Goal: Task Accomplishment & Management: Use online tool/utility

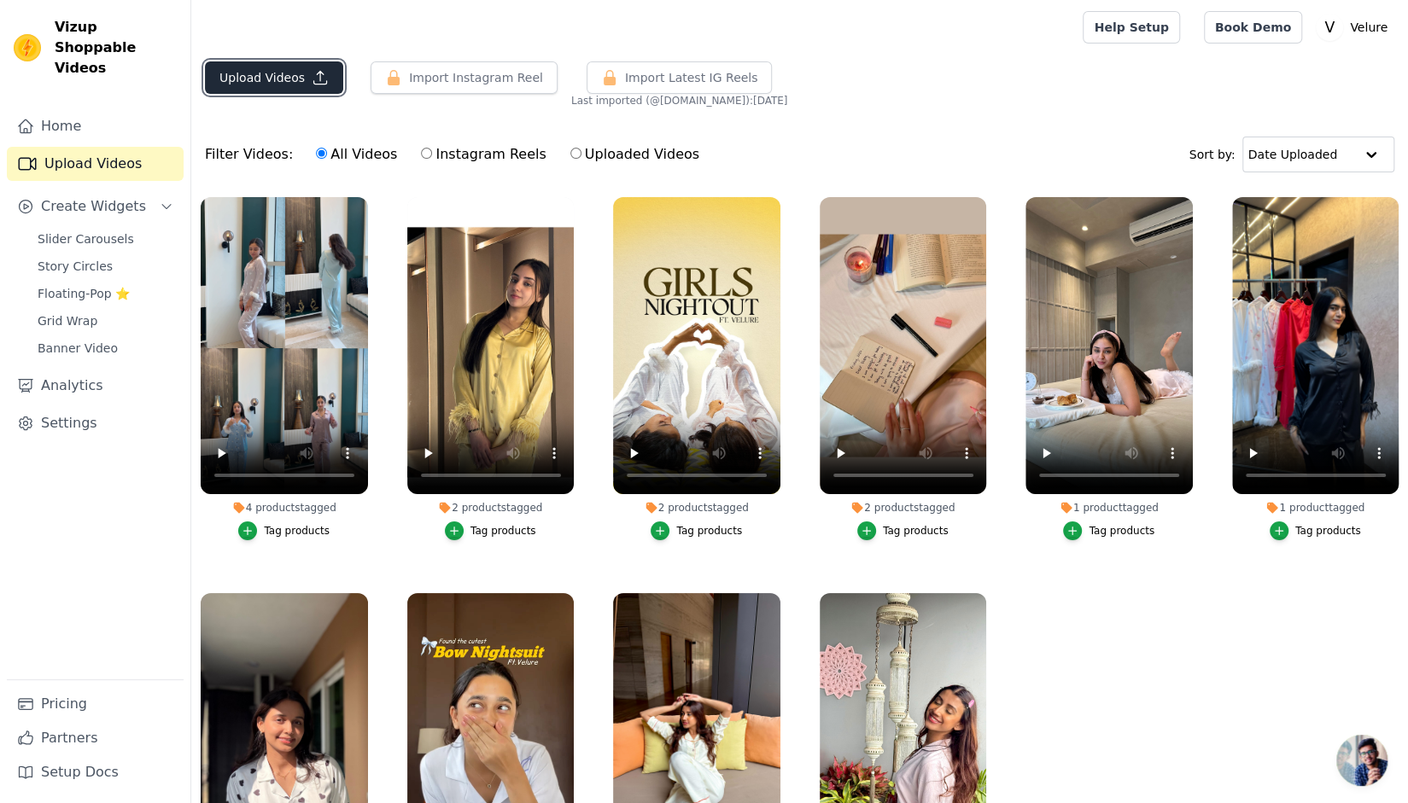
click at [254, 69] on button "Upload Videos" at bounding box center [274, 77] width 138 height 32
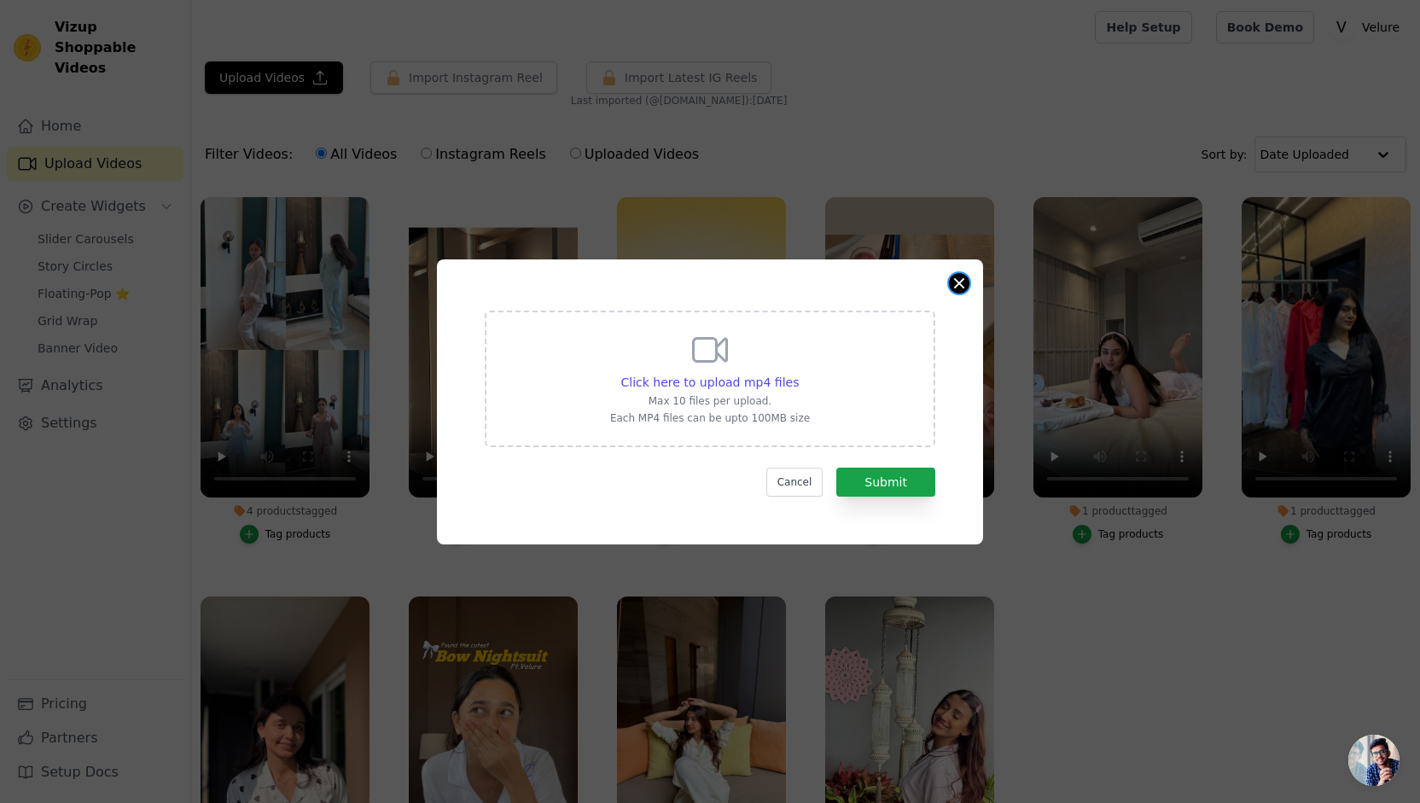
click at [959, 283] on button "Close modal" at bounding box center [959, 283] width 20 height 20
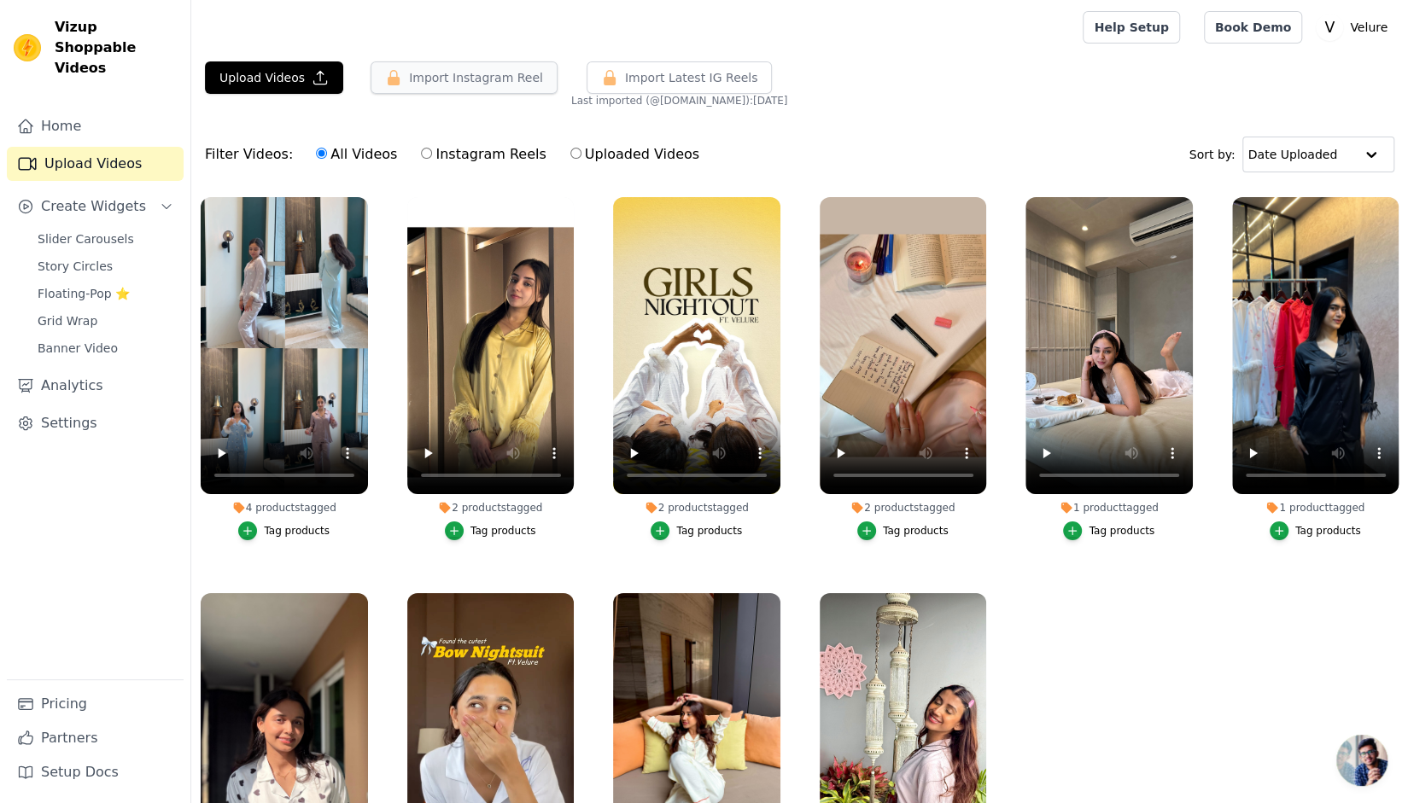
click at [465, 86] on button "Import Instagram Reel" at bounding box center [463, 77] width 187 height 32
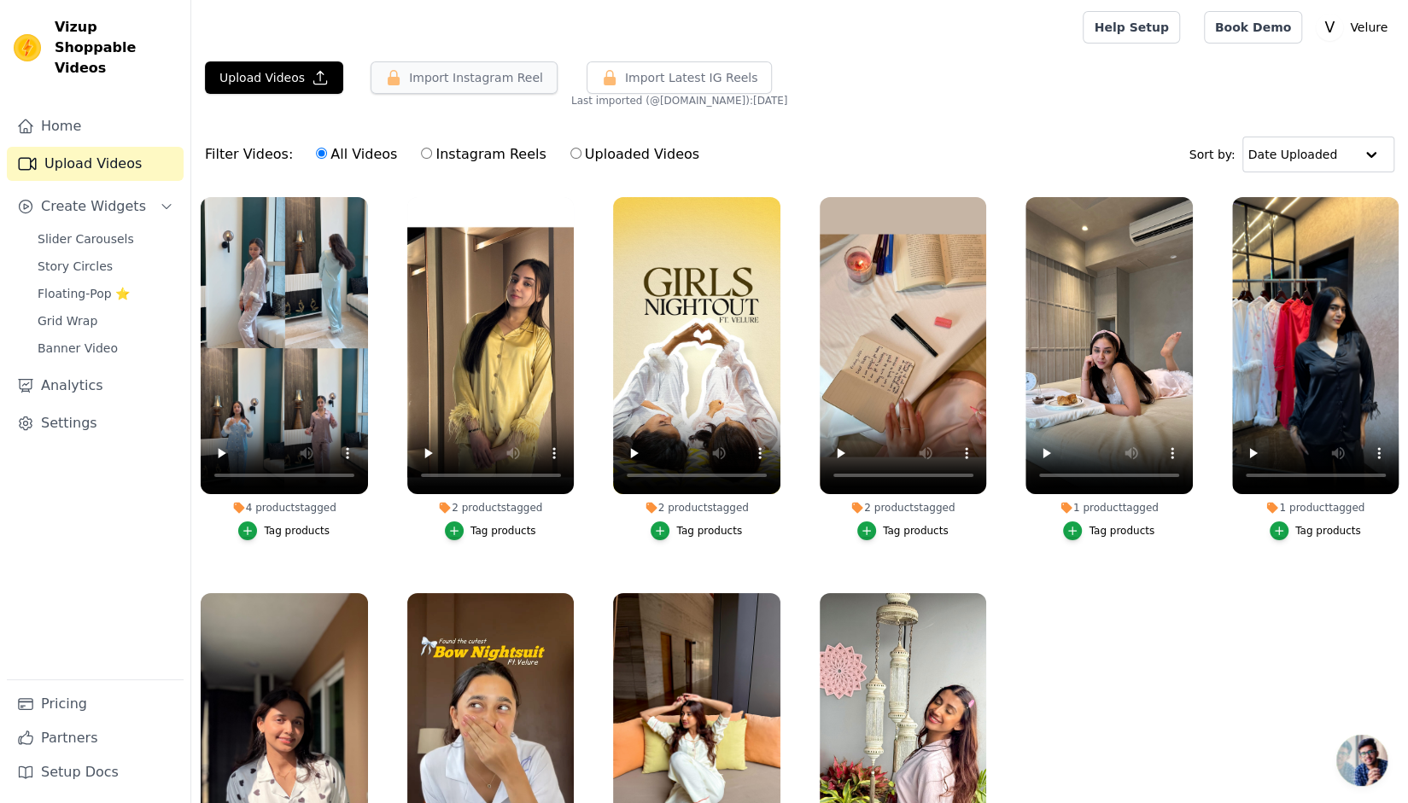
click at [465, 86] on button "Import Instagram Reel" at bounding box center [463, 77] width 187 height 32
click at [92, 694] on link "Pricing" at bounding box center [95, 704] width 177 height 34
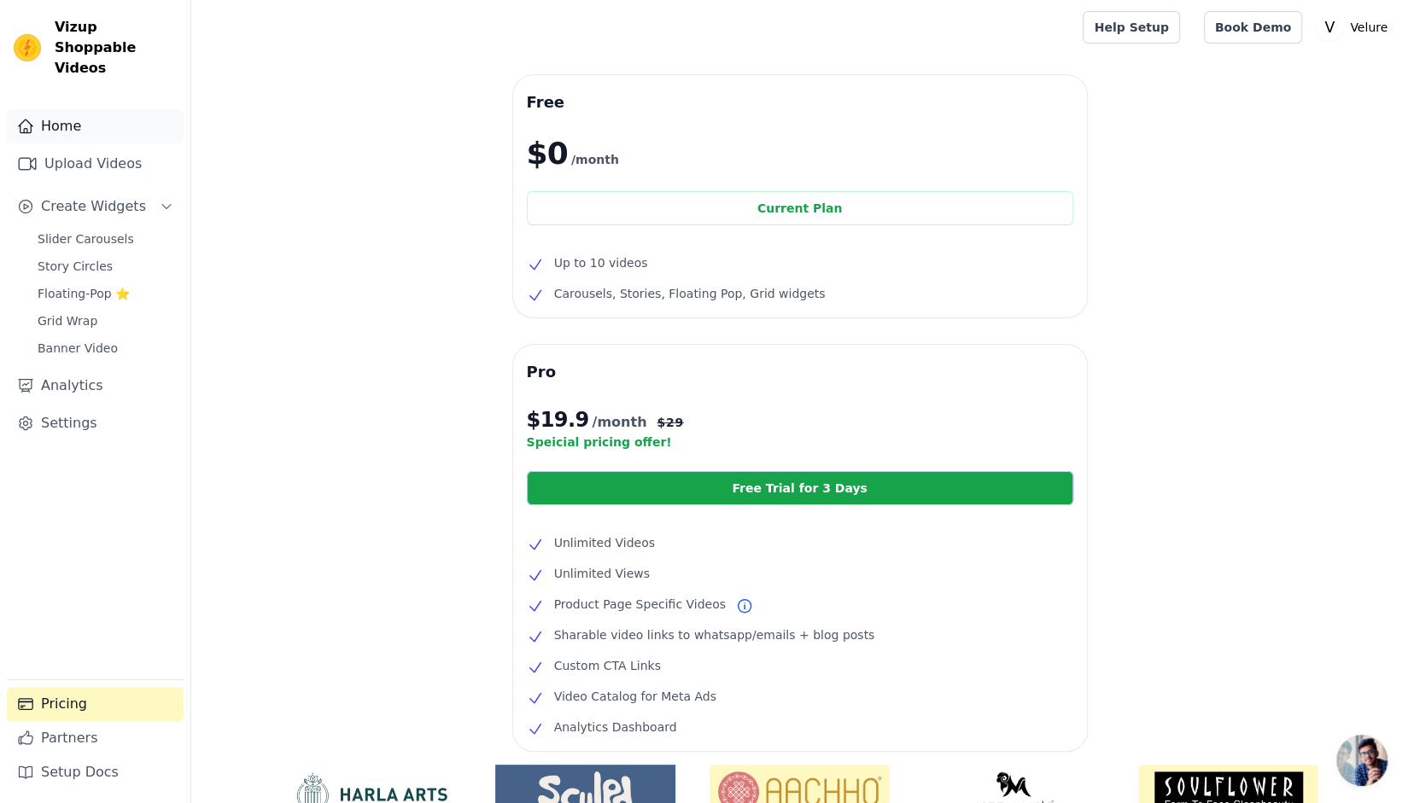
click at [114, 114] on link "Home" at bounding box center [95, 126] width 177 height 34
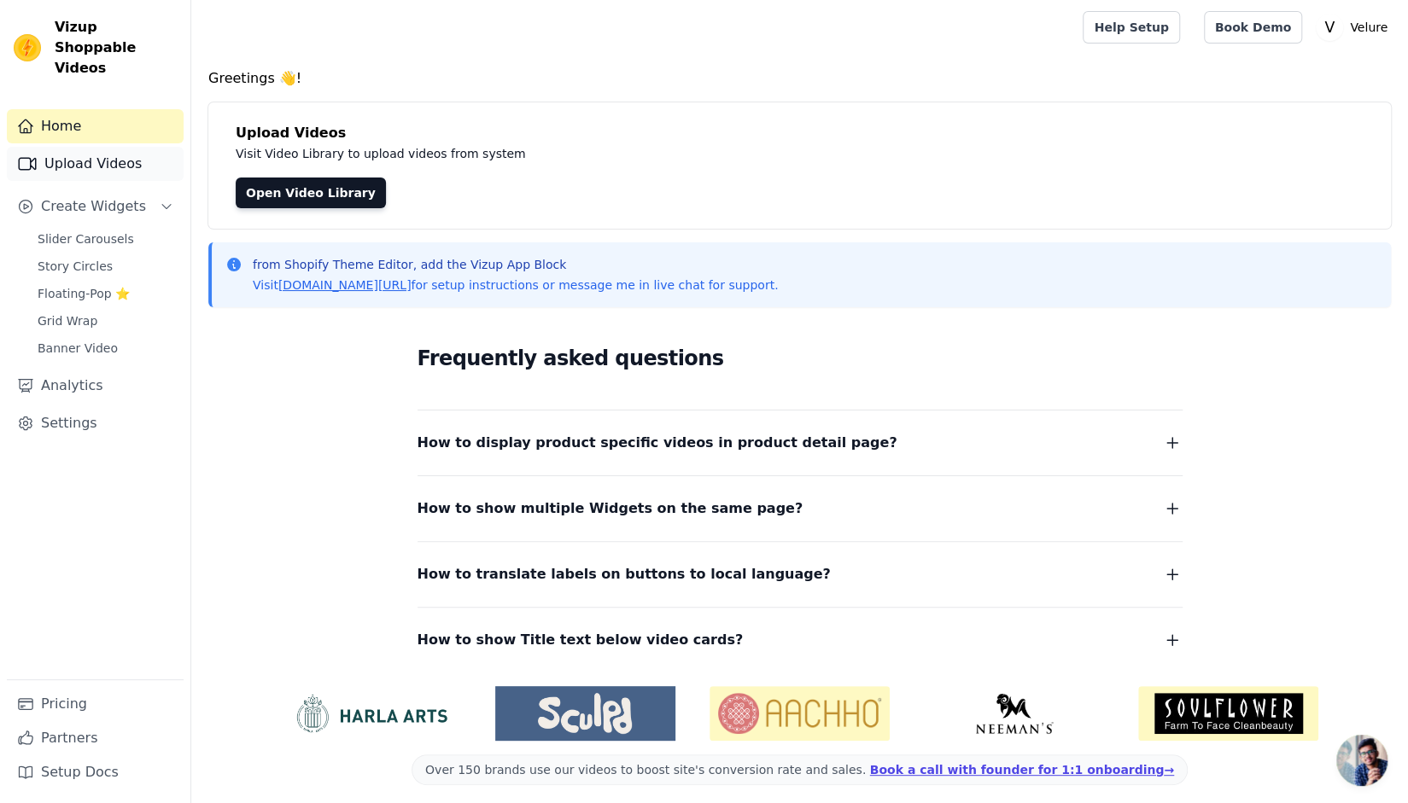
click at [118, 153] on link "Upload Videos" at bounding box center [95, 164] width 177 height 34
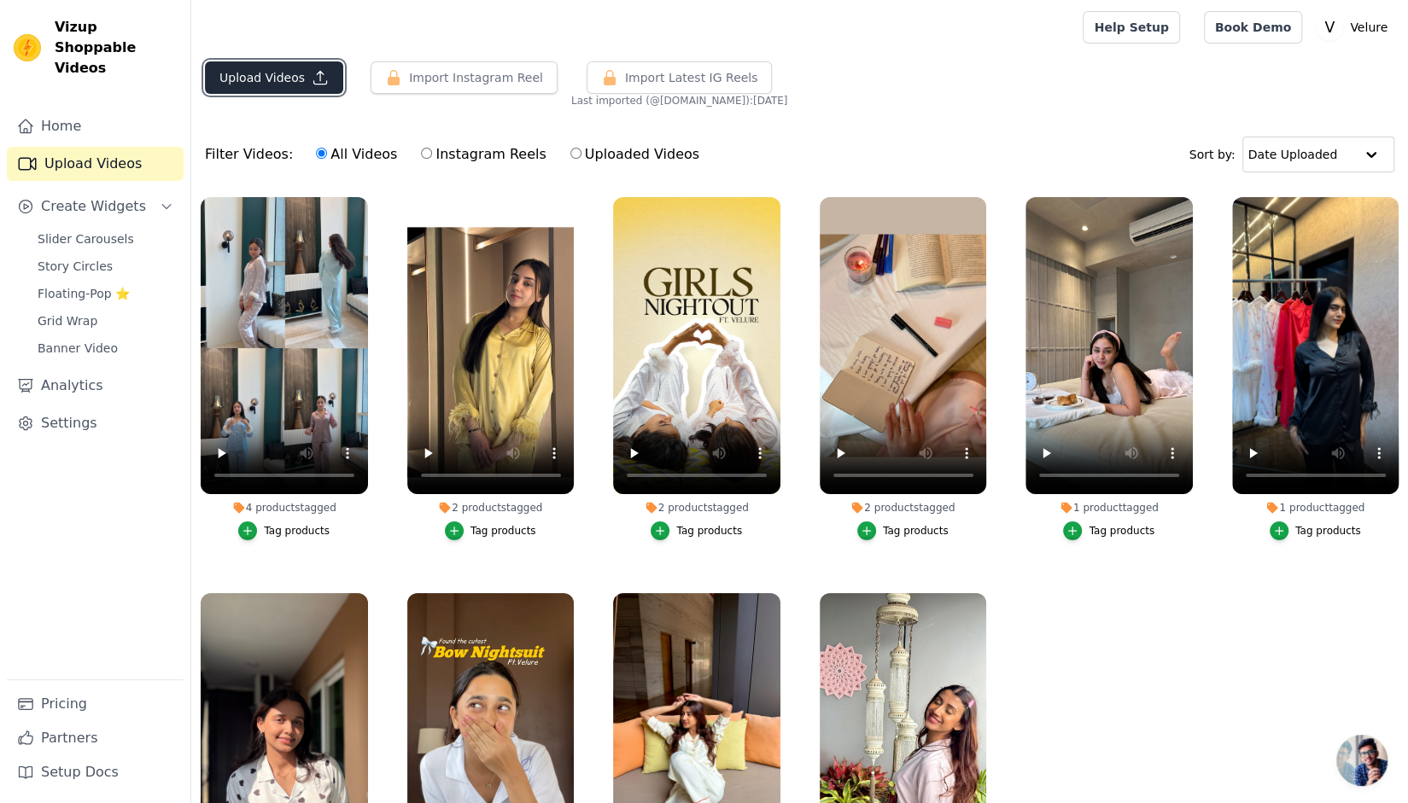
click at [285, 78] on button "Upload Videos" at bounding box center [274, 77] width 138 height 32
